Goal: Manage account settings

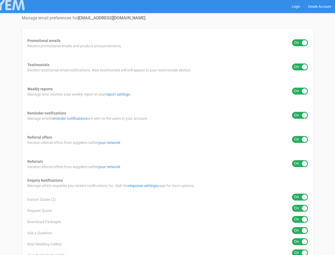
click at [167, 127] on div "Promotional emails ON OFF Receive promotional emails and product announcements.…" at bounding box center [168, 230] width 292 height 405
click at [300, 43] on div "ON OFF" at bounding box center [300, 42] width 16 height 7
click at [300, 67] on div "ON OFF" at bounding box center [300, 66] width 16 height 7
click at [300, 91] on div "ON OFF" at bounding box center [300, 91] width 16 height 7
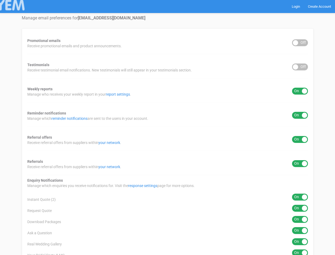
click at [300, 115] on div "ON OFF" at bounding box center [300, 115] width 16 height 7
click at [300, 139] on div "ON OFF" at bounding box center [300, 139] width 16 height 7
click at [300, 163] on div "ON OFF" at bounding box center [300, 163] width 16 height 7
click at [300, 197] on div "ON OFF" at bounding box center [300, 196] width 16 height 7
click at [300, 208] on div "ON OFF" at bounding box center [300, 208] width 16 height 7
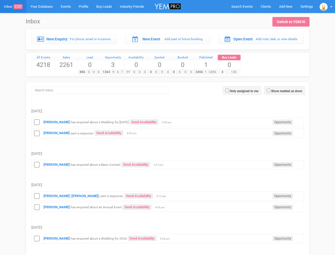
click at [167, 127] on td "[PERSON_NAME] sent a response: Send Availability Opportunity 6:05 pm" at bounding box center [167, 132] width 273 height 11
